Goal: Task Accomplishment & Management: Manage account settings

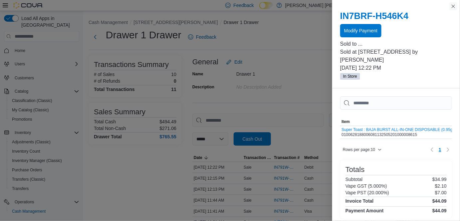
click at [454, 6] on button "Close this dialog" at bounding box center [453, 6] width 8 height 8
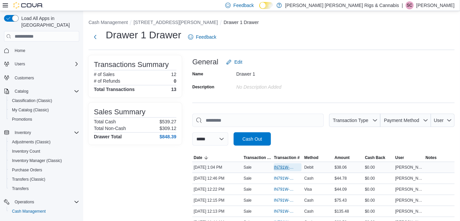
click at [287, 165] on span "IN791W-33347" at bounding box center [284, 166] width 21 height 5
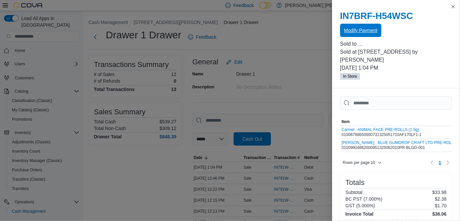
click at [359, 29] on span "Modify Payment" at bounding box center [360, 30] width 33 height 7
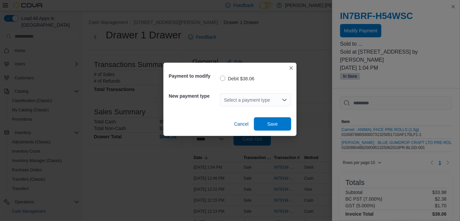
click at [253, 99] on div "Select a payment type" at bounding box center [255, 99] width 71 height 13
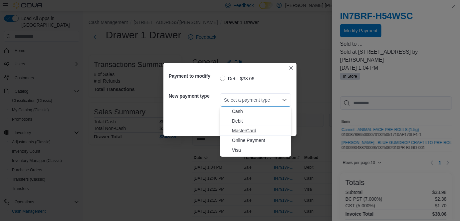
click at [243, 131] on span "MasterCard" at bounding box center [259, 130] width 55 height 7
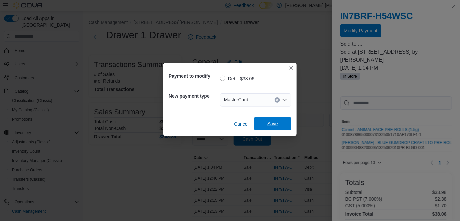
click at [282, 127] on span "Save" at bounding box center [272, 123] width 29 height 13
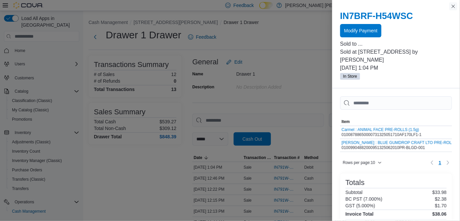
click at [452, 8] on button "Close this dialog" at bounding box center [453, 6] width 8 height 8
